Goal: Obtain resource: Obtain resource

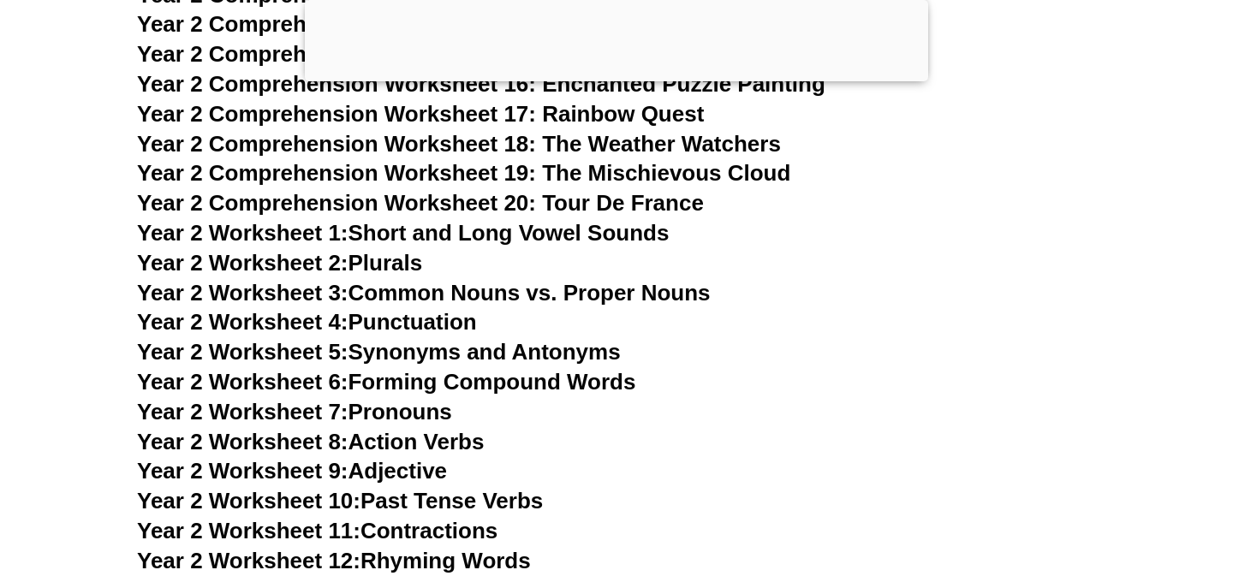
scroll to position [4494, 0]
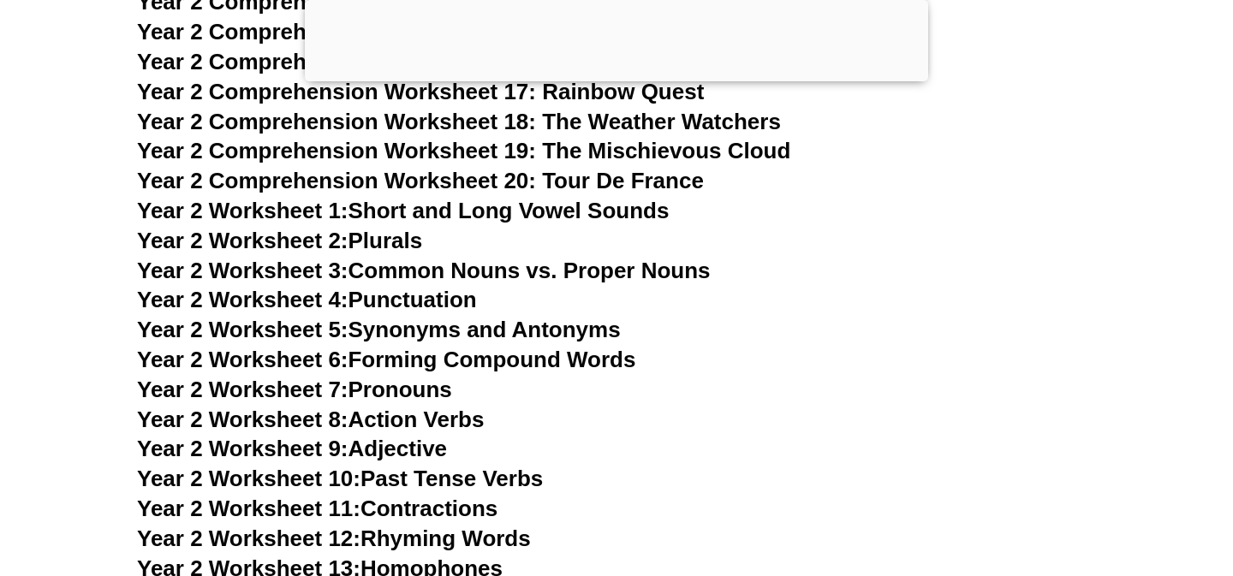
click at [261, 365] on span "Year 2 Worksheet 6:" at bounding box center [242, 360] width 211 height 26
click at [285, 360] on span "Year 2 Worksheet 6:" at bounding box center [242, 360] width 211 height 26
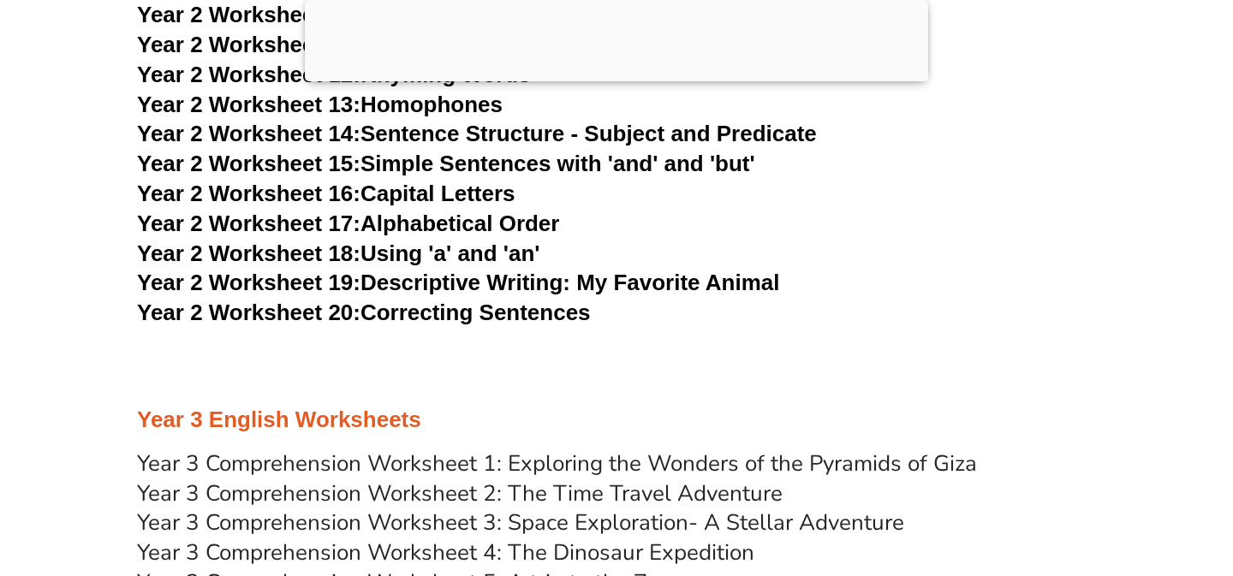
scroll to position [4977, 0]
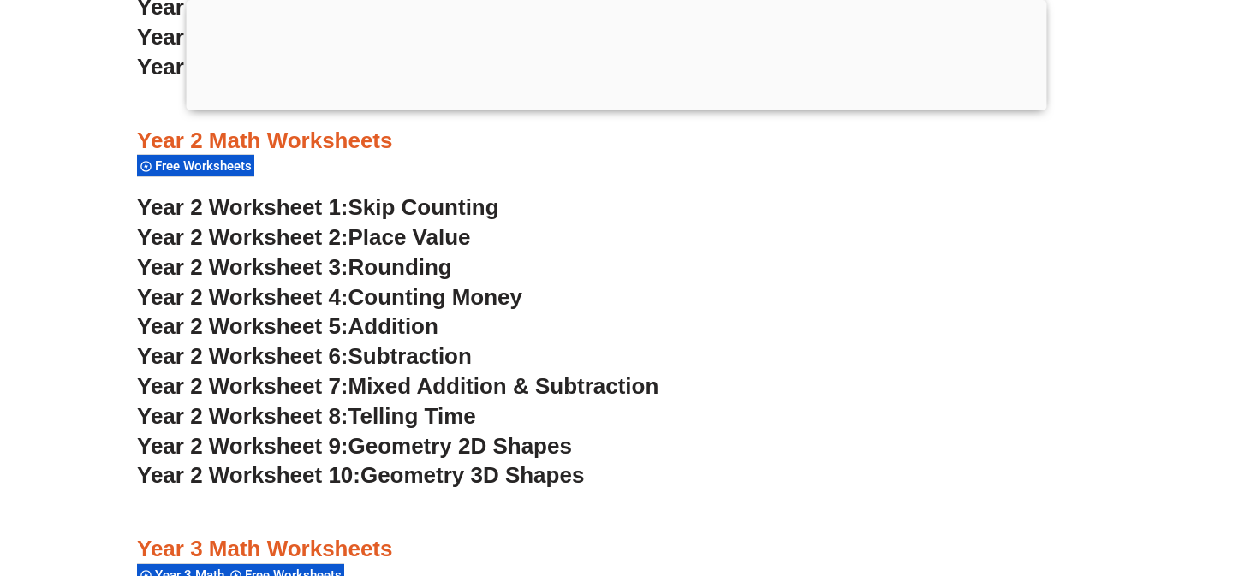
scroll to position [2132, 0]
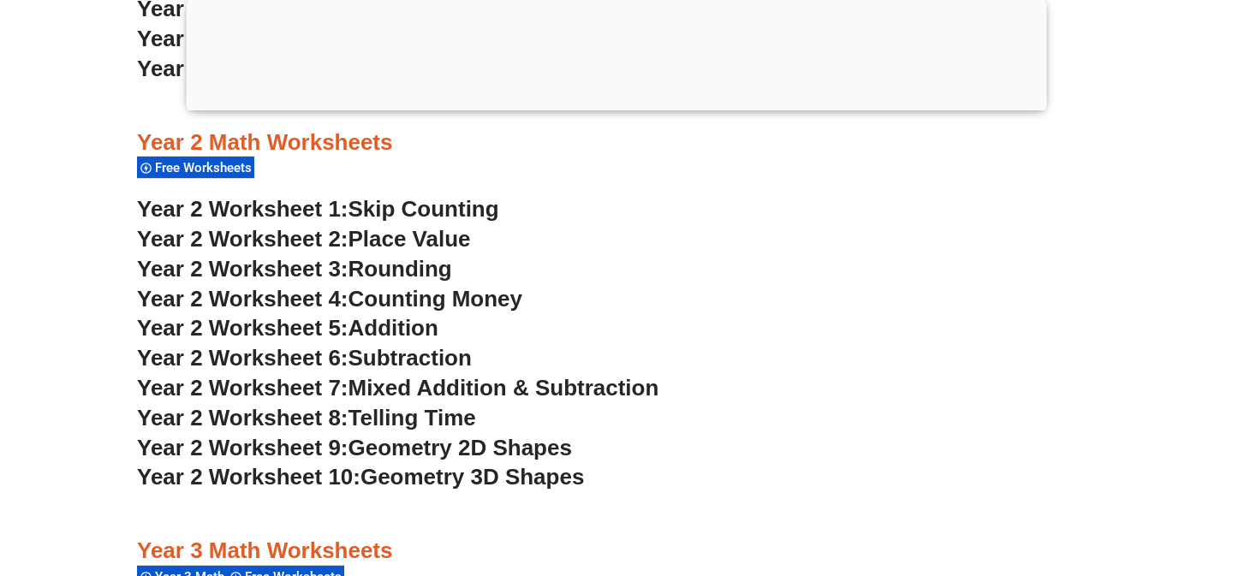
click at [436, 242] on span "Place Value" at bounding box center [409, 239] width 122 height 26
